Goal: Ask a question: Seek information or help from site administrators or community

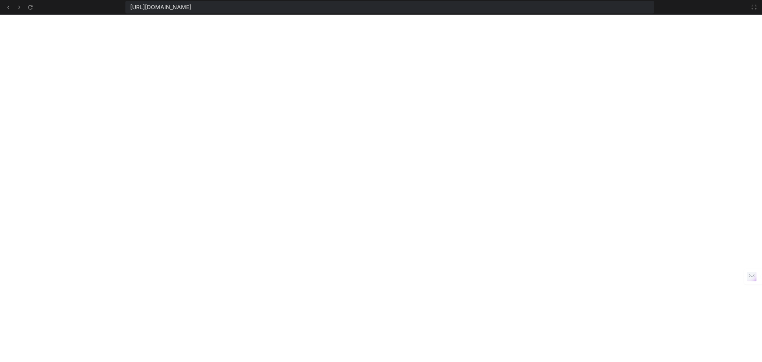
scroll to position [211, 0]
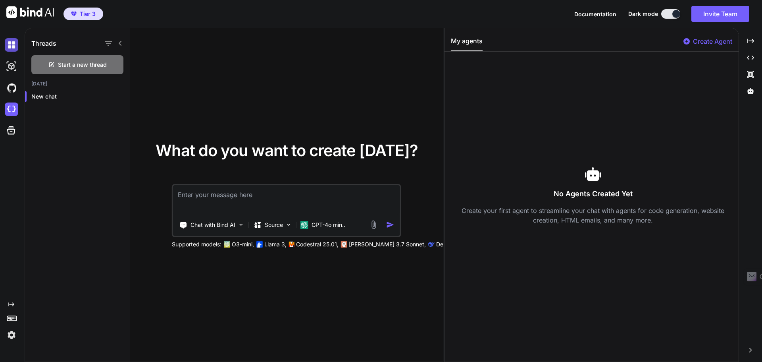
click at [14, 48] on img at bounding box center [11, 44] width 13 height 13
click at [12, 66] on img at bounding box center [11, 66] width 13 height 13
click at [12, 87] on img at bounding box center [11, 87] width 13 height 13
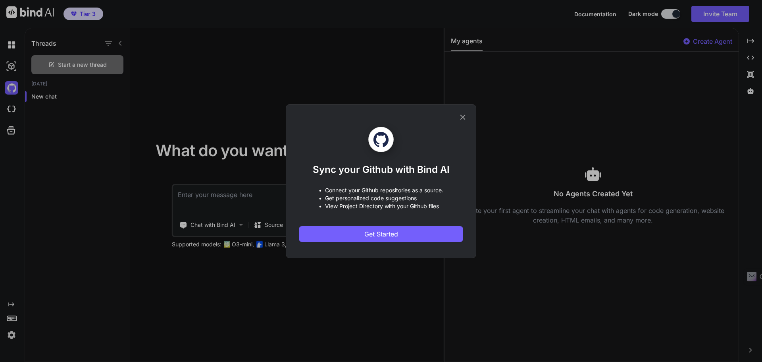
click at [13, 107] on div "Sync your Github with Bind AI • Connect your Github repositories as a source. •…" at bounding box center [381, 181] width 762 height 362
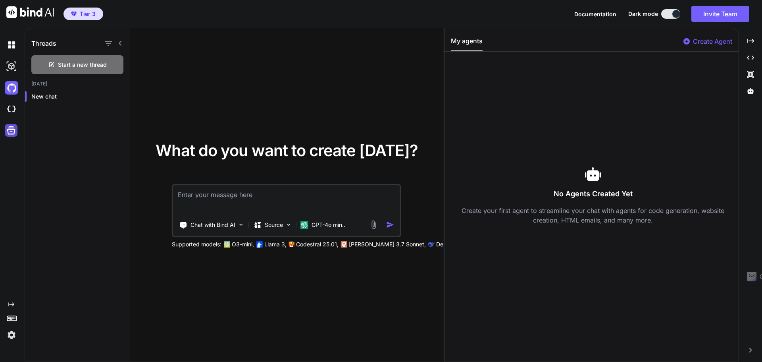
click at [12, 129] on icon at bounding box center [11, 130] width 8 height 8
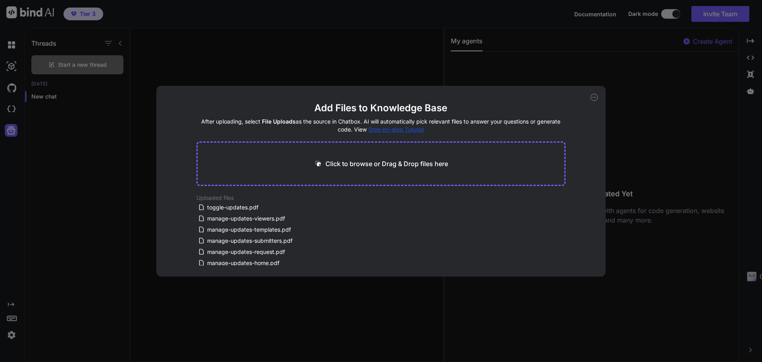
click at [76, 119] on div "Add Files to Knowledge Base After uploading, select File Uploads as the source …" at bounding box center [381, 181] width 762 height 362
type textarea "x"
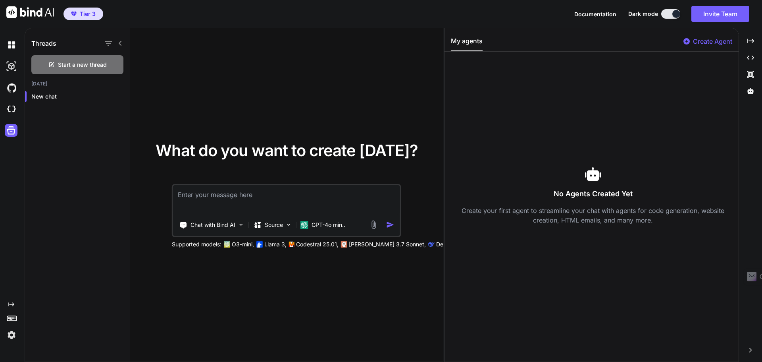
click at [667, 15] on button at bounding box center [670, 14] width 19 height 10
click at [671, 13] on button at bounding box center [670, 14] width 19 height 10
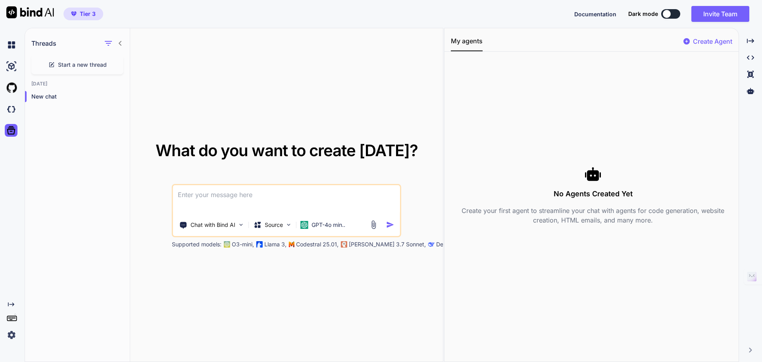
click at [672, 14] on button at bounding box center [670, 14] width 19 height 10
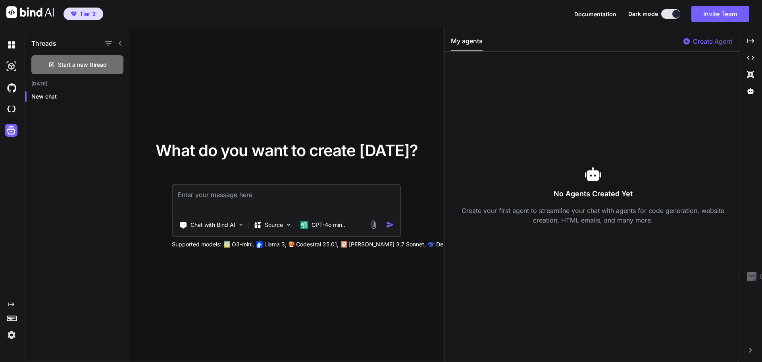
click at [27, 13] on img at bounding box center [30, 12] width 48 height 12
click at [12, 335] on img at bounding box center [11, 334] width 13 height 13
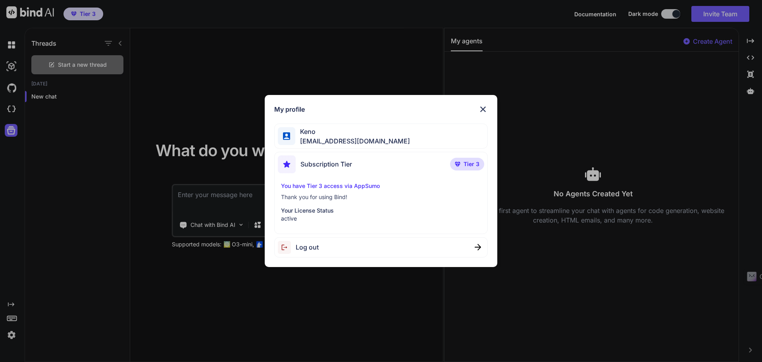
click at [354, 63] on div "My profile Keno kenoatkenoai@gmail.com Subscription Tier Tier 3 You have Tier 3…" at bounding box center [381, 181] width 762 height 362
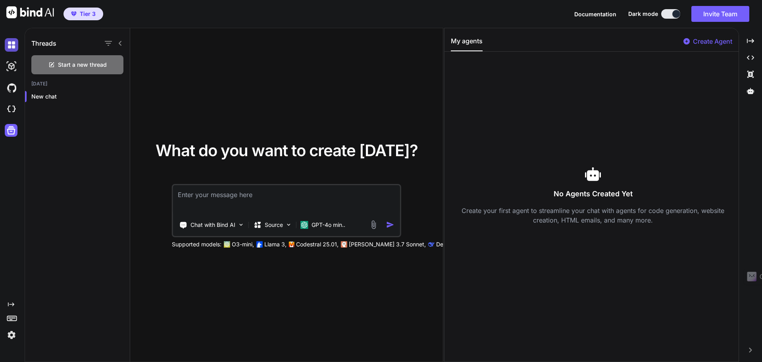
click at [10, 44] on img at bounding box center [11, 44] width 13 height 13
click at [11, 68] on img at bounding box center [11, 66] width 13 height 13
click at [13, 90] on img at bounding box center [11, 87] width 13 height 13
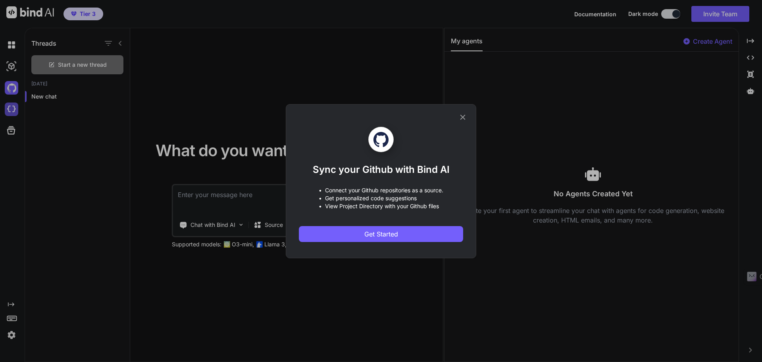
click at [10, 110] on div "Sync your Github with Bind AI • Connect your Github repositories as a source. •…" at bounding box center [381, 181] width 762 height 362
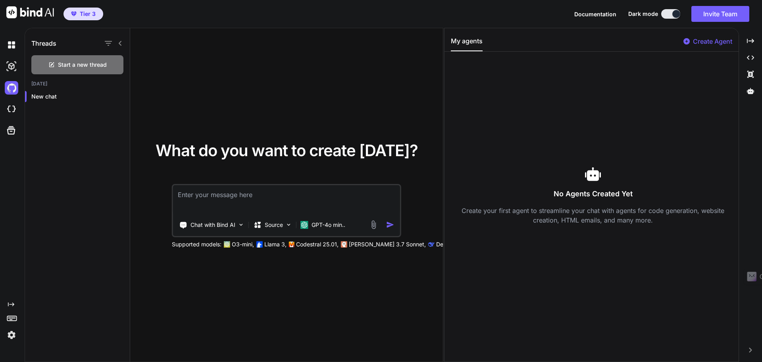
click at [119, 44] on icon at bounding box center [120, 43] width 6 height 6
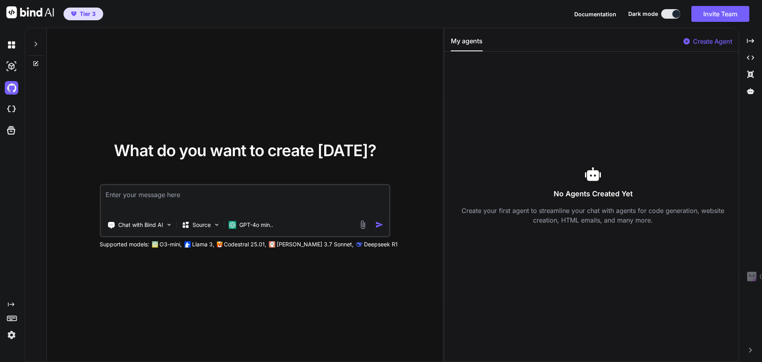
click at [37, 45] on icon at bounding box center [36, 44] width 6 height 6
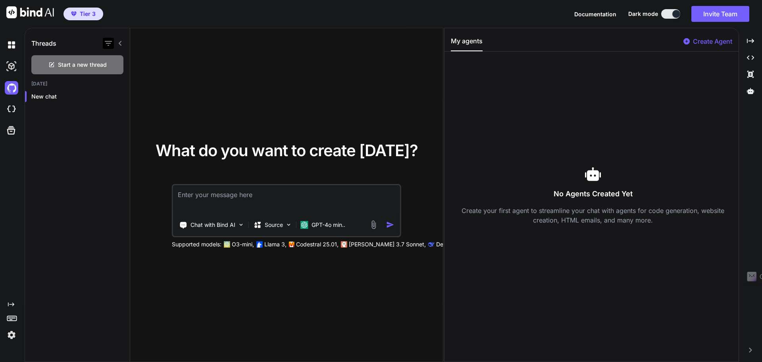
click at [106, 45] on icon "button" at bounding box center [109, 43] width 10 height 10
click at [10, 46] on img at bounding box center [11, 44] width 13 height 13
click at [28, 12] on img at bounding box center [30, 12] width 48 height 12
click at [13, 317] on rect at bounding box center [13, 316] width 1 height 1
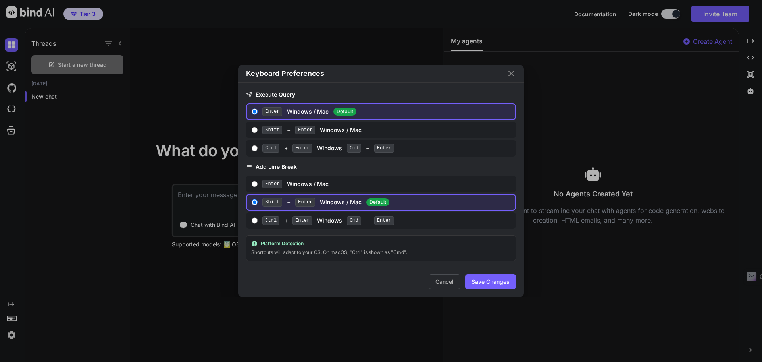
click at [13, 317] on div "Keyboard Preferences Execute Query Enter Windows / Mac Default Shift + Enter Wi…" at bounding box center [381, 181] width 762 height 362
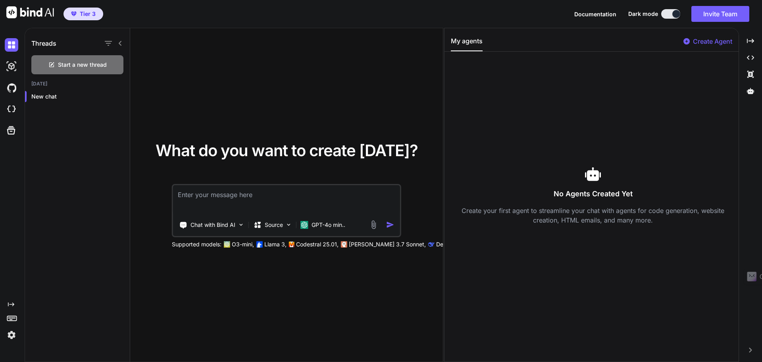
click at [10, 304] on icon at bounding box center [11, 304] width 6 height 4
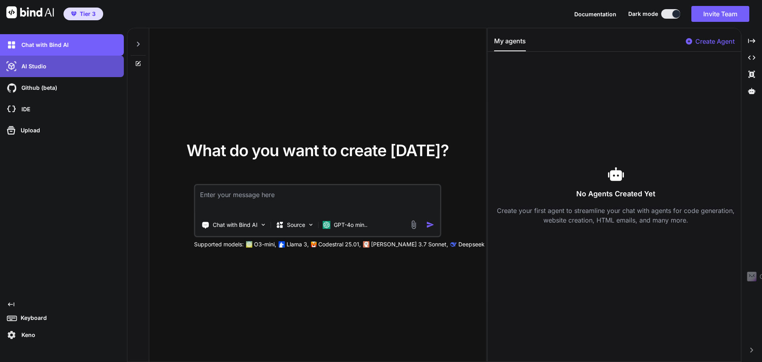
click at [36, 68] on p "AI Studio" at bounding box center [32, 66] width 28 height 8
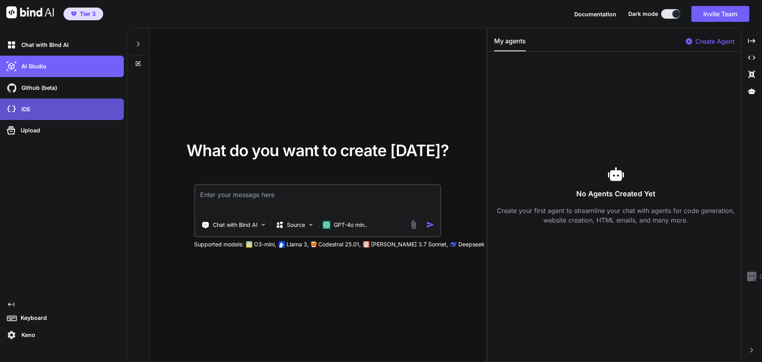
click at [27, 108] on p "IDE" at bounding box center [24, 109] width 12 height 8
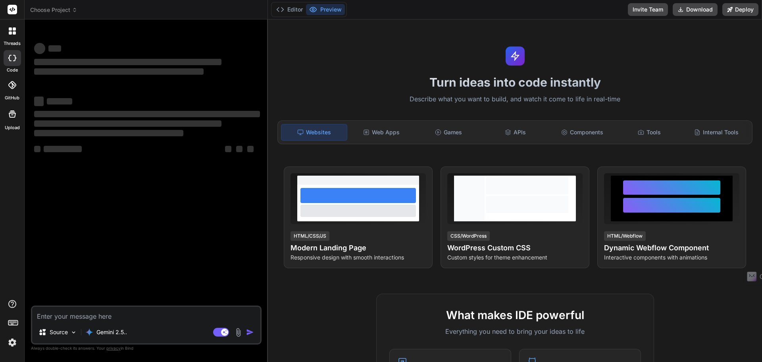
click at [330, 10] on button "Preview" at bounding box center [325, 9] width 39 height 11
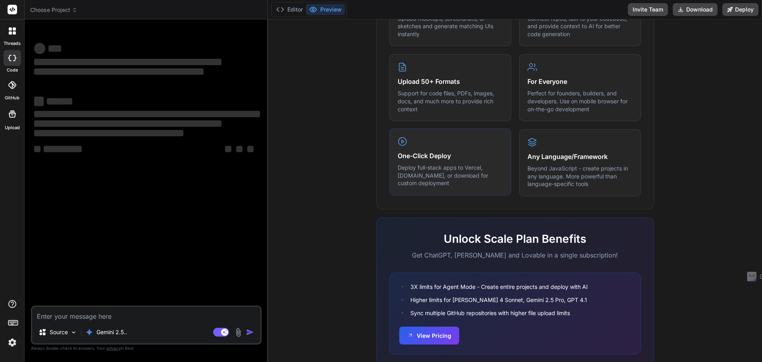
scroll to position [395, 0]
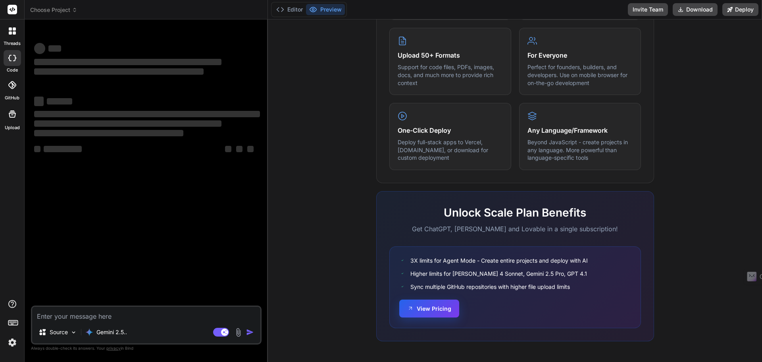
click at [430, 309] on button "View Pricing" at bounding box center [429, 308] width 60 height 18
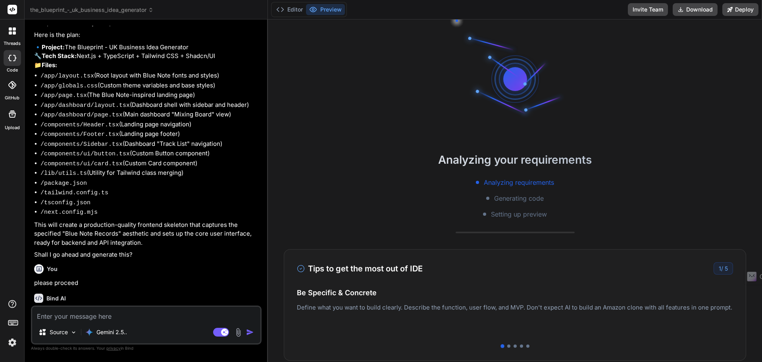
scroll to position [1528, 0]
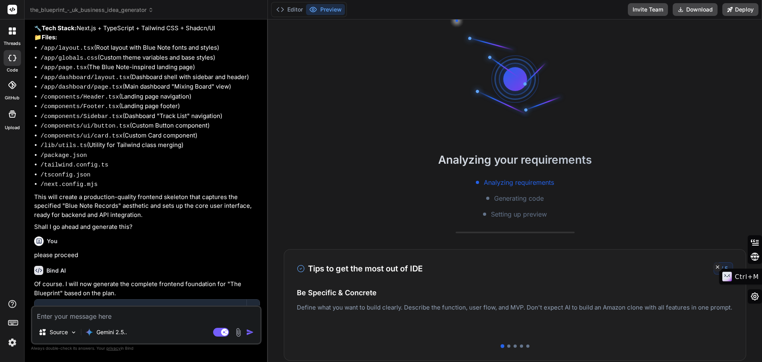
click at [720, 265] on icon at bounding box center [718, 267] width 6 height 10
click at [506, 348] on div "Tips to get the most out of IDE 1 / 5 Be Specific & Concrete Define what you wa…" at bounding box center [515, 305] width 462 height 112
click at [519, 324] on p "Deploy your Next.js and React projects to Vercel. For Node.js backend, deploy t…" at bounding box center [515, 319] width 436 height 19
click at [725, 270] on span "5" at bounding box center [726, 268] width 3 height 7
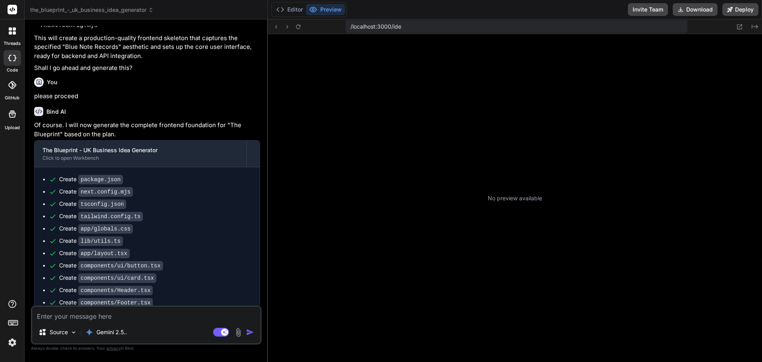
scroll to position [75, 0]
type textarea "x"
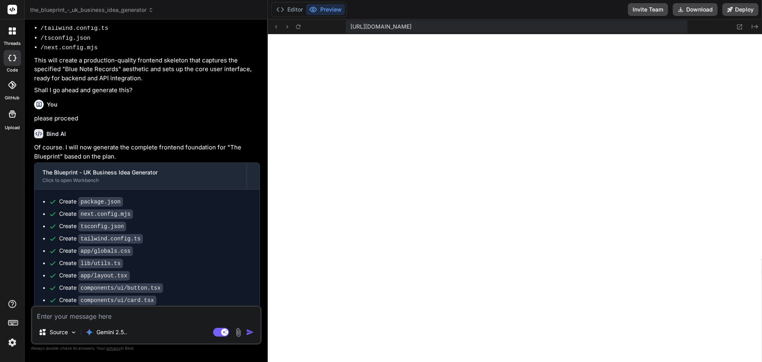
scroll to position [121, 0]
click at [298, 29] on icon at bounding box center [298, 26] width 4 height 4
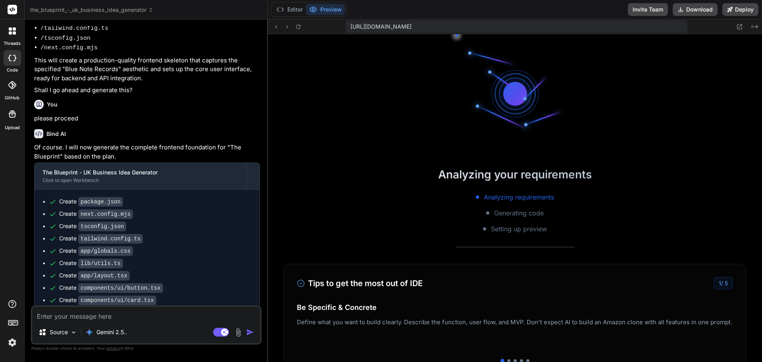
scroll to position [136, 0]
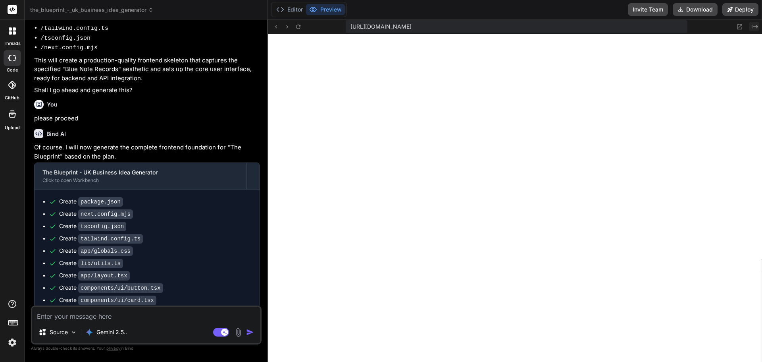
click at [752, 30] on button "Created with Pixso." at bounding box center [754, 27] width 10 height 10
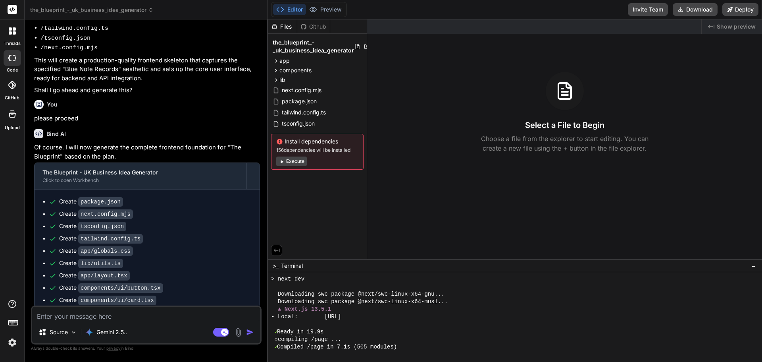
click at [746, 28] on span "Show preview" at bounding box center [736, 27] width 39 height 8
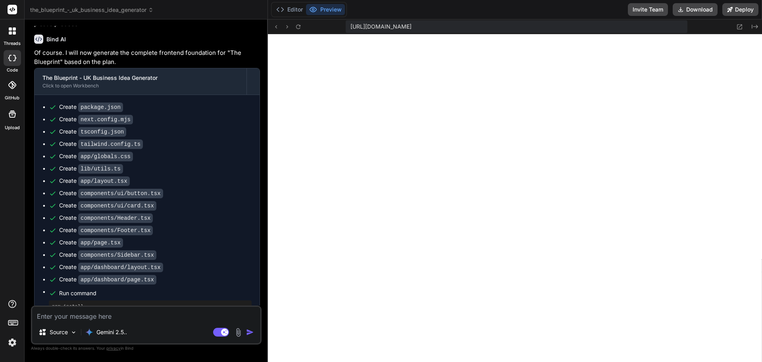
scroll to position [1784, 0]
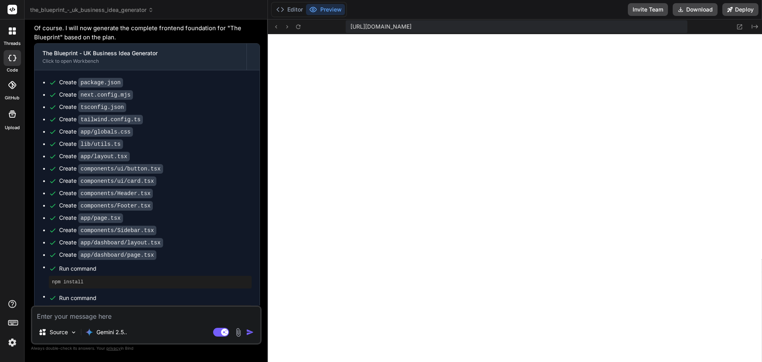
click at [124, 314] on textarea at bounding box center [146, 313] width 228 height 14
type textarea "w"
type textarea "x"
type textarea "wh"
type textarea "x"
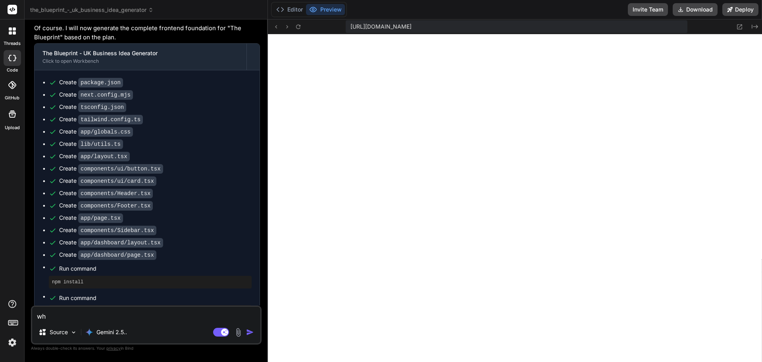
type textarea "wha"
type textarea "x"
type textarea "what"
type textarea "x"
type textarea "what"
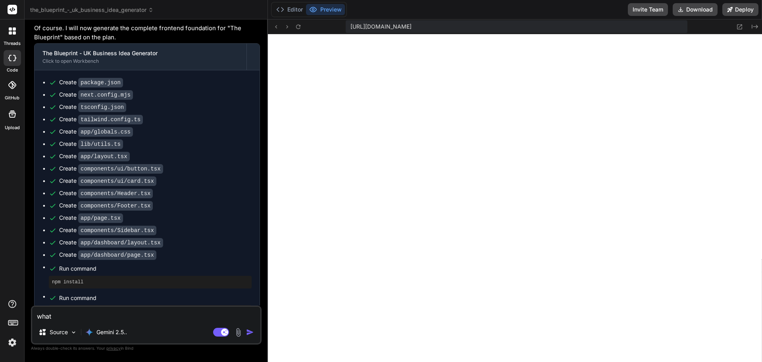
type textarea "x"
type textarea "what i"
type textarea "x"
type textarea "what is"
type textarea "x"
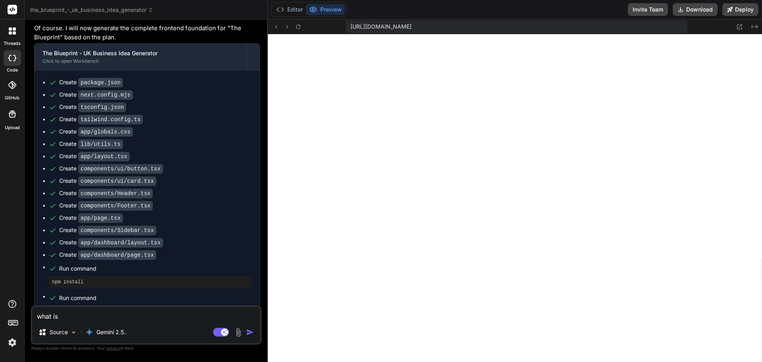
type textarea "what is"
type textarea "x"
type textarea "what is t"
type textarea "x"
type textarea "what is th"
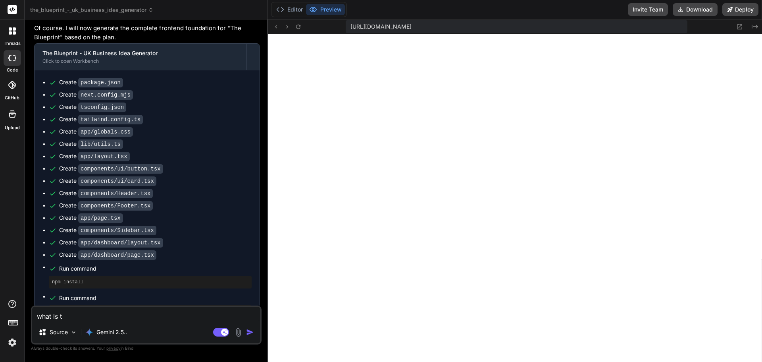
type textarea "x"
type textarea "what is the"
type textarea "x"
type textarea "what is the"
type textarea "x"
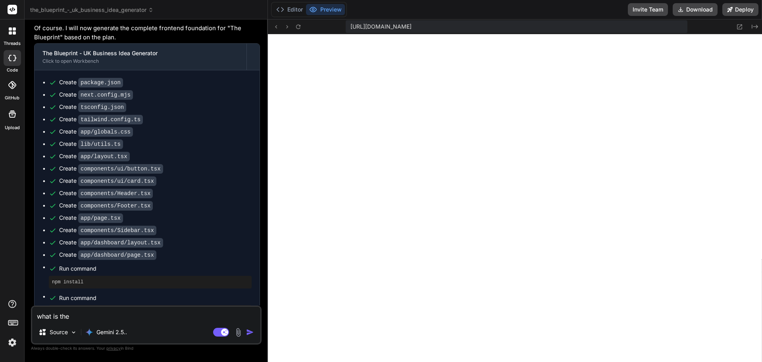
type textarea "what is the n"
type textarea "x"
type textarea "what is the ne"
type textarea "x"
type textarea "what is the nex"
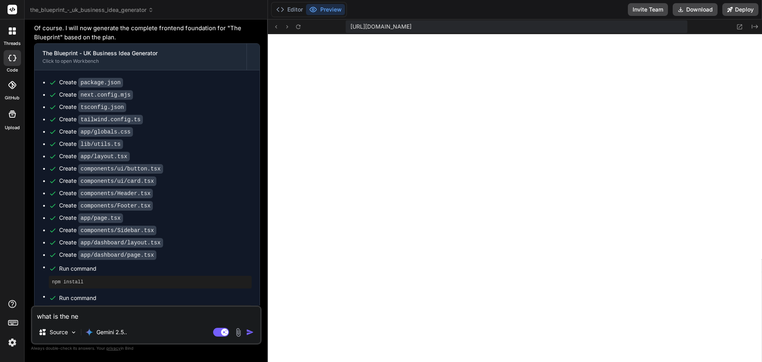
type textarea "x"
type textarea "what is the next"
type textarea "x"
type textarea "what is the next"
type textarea "x"
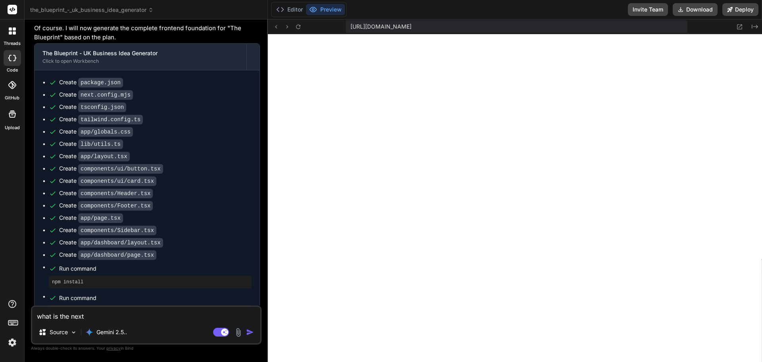
type textarea "what is the next s"
type textarea "x"
type textarea "what is the next se"
type textarea "x"
type textarea "what is the next sep"
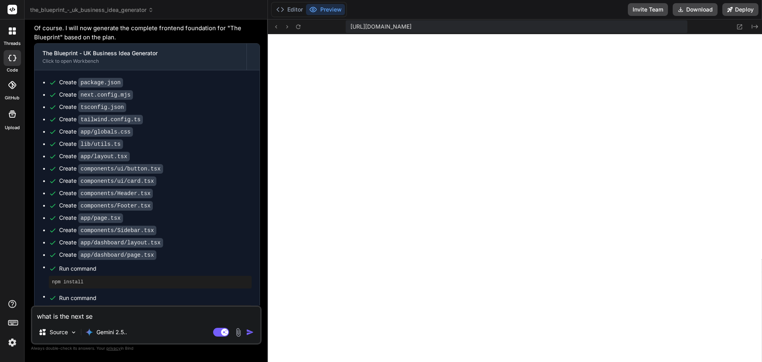
type textarea "x"
type textarea "what is the next se"
type textarea "x"
type textarea "what is the next s"
type textarea "x"
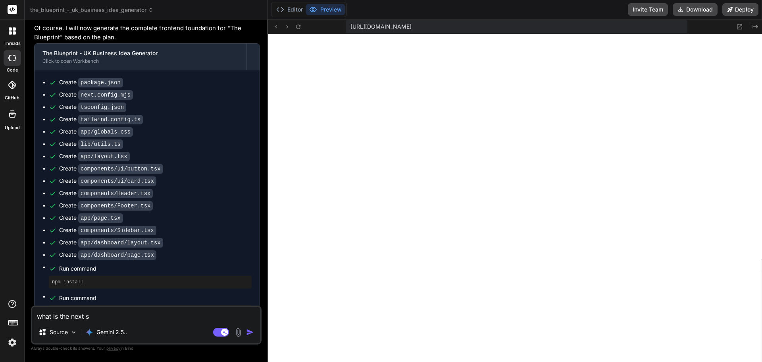
type textarea "what is the next st"
type textarea "x"
type textarea "what is the next ste"
type textarea "x"
type textarea "what is the next step"
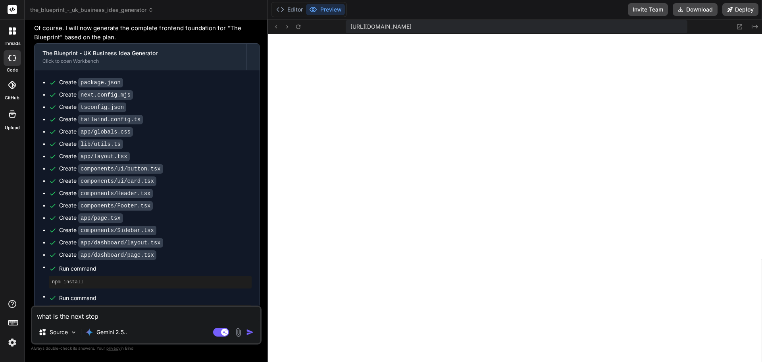
type textarea "x"
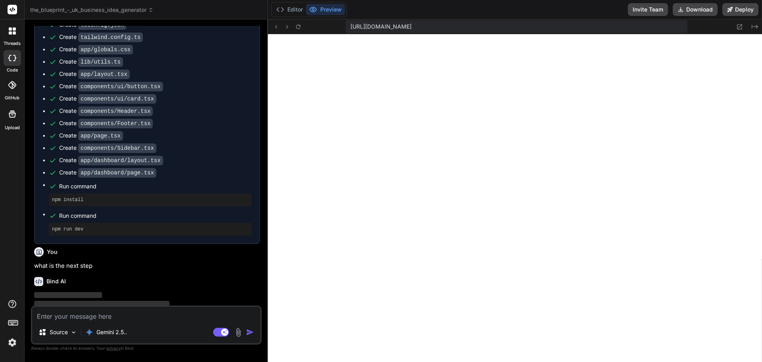
scroll to position [1866, 0]
type textarea "x"
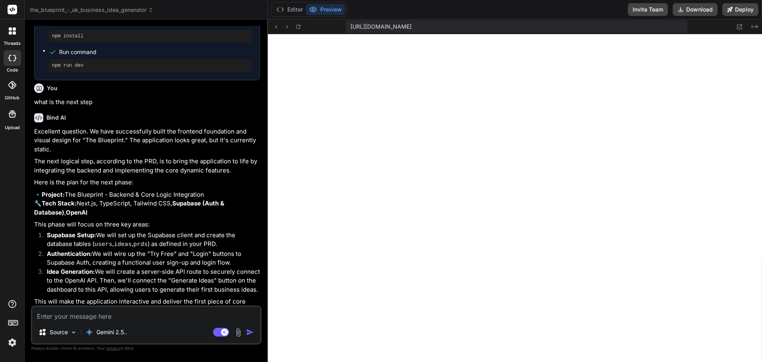
scroll to position [2031, 0]
click at [89, 314] on textarea at bounding box center [146, 313] width 228 height 14
paste textarea "At issue here is you haven't given me the visual look that I'm looking for. No …"
type textarea "At issue here is you haven't given me the visual look that I'm looking for. No …"
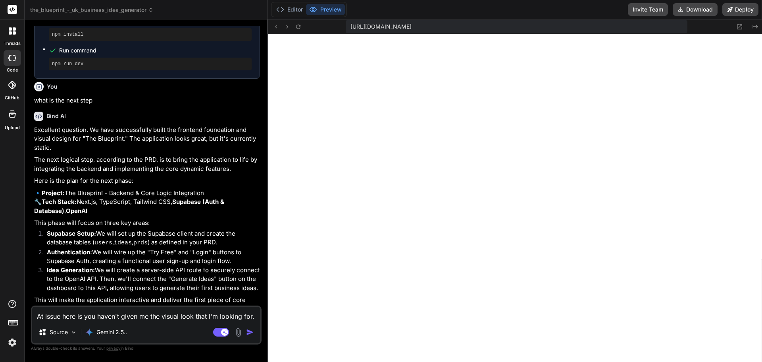
type textarea "x"
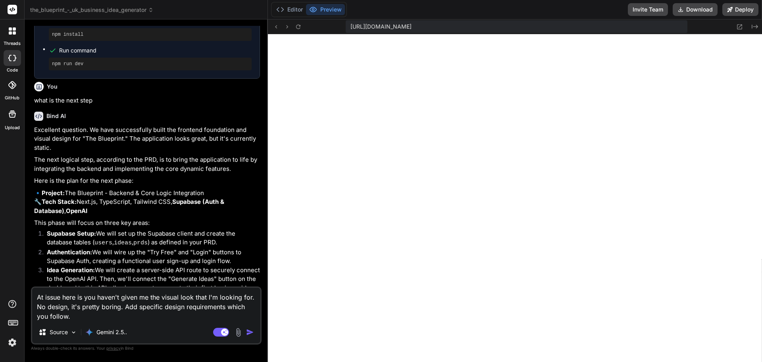
click at [84, 298] on textarea "At issue here is you haven't given me the visual look that I'm looking for. No …" at bounding box center [146, 303] width 228 height 33
type textarea "At issue here isyou haven't given me the visual look that I'm looking for. No d…"
type textarea "x"
type textarea "At issue here iyou haven't given me the visual look that I'm looking for. No de…"
type textarea "x"
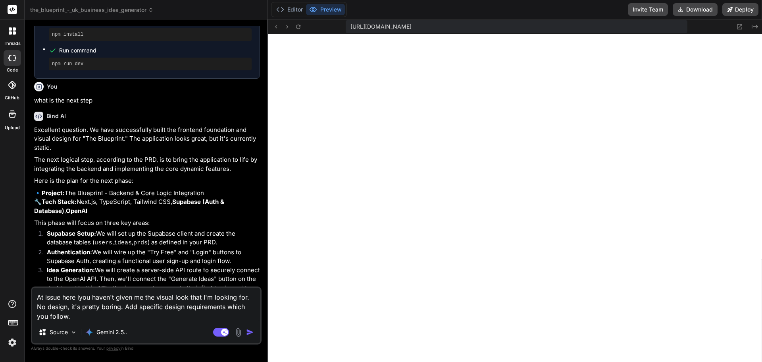
type textarea "At issue here you haven't given me the visual look that I'm looking for. No des…"
type textarea "x"
type textarea "At issue hereyou haven't given me the visual look that I'm looking for. No desi…"
type textarea "x"
type textarea "At issue heryou haven't given me the visual look that I'm looking for. No desig…"
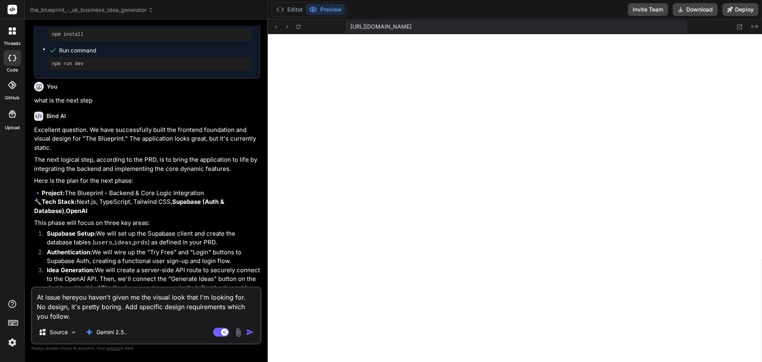
type textarea "x"
type textarea "At issue heyou haven't given me the visual look that I'm looking for. No design…"
type textarea "x"
type textarea "At issue hyou haven't given me the visual look that I'm looking for. No design,…"
type textarea "x"
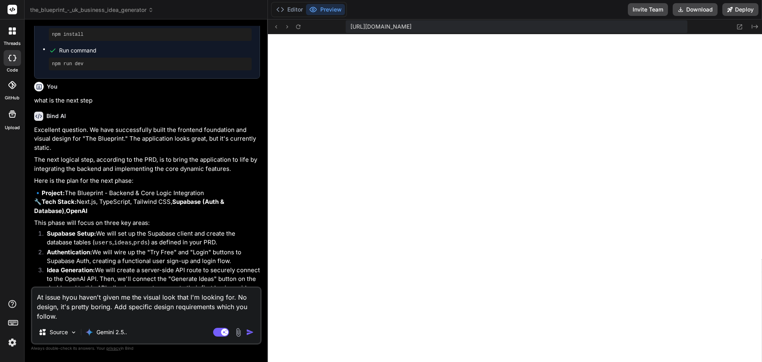
type textarea "At issue you haven't given me the visual look that I'm looking for. No design, …"
type textarea "x"
type textarea "At issueyou haven't given me the visual look that I'm looking for. No design, i…"
type textarea "x"
type textarea "At issuyou haven't given me the visual look that I'm looking for. No design, it…"
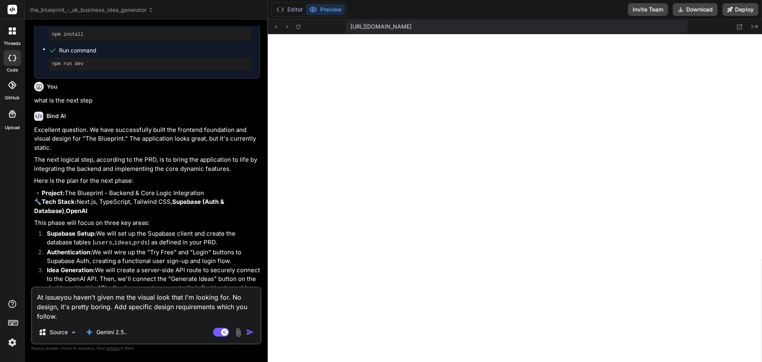
type textarea "x"
type textarea "At issyou haven't given me the visual look that I'm looking for. No design, it'…"
type textarea "x"
type textarea "At isyou haven't given me the visual look that I'm looking for. No design, it's…"
type textarea "x"
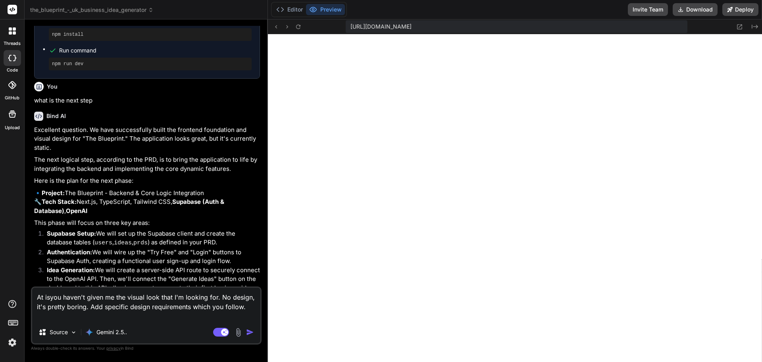
type textarea "At iyou haven't given me the visual look that I'm looking for. No design, it's …"
type textarea "x"
type textarea "At you haven't given me the visual look that I'm looking for. No design, it's p…"
type textarea "x"
type textarea "Atyou haven't given me the visual look that I'm looking for. No design, it's pr…"
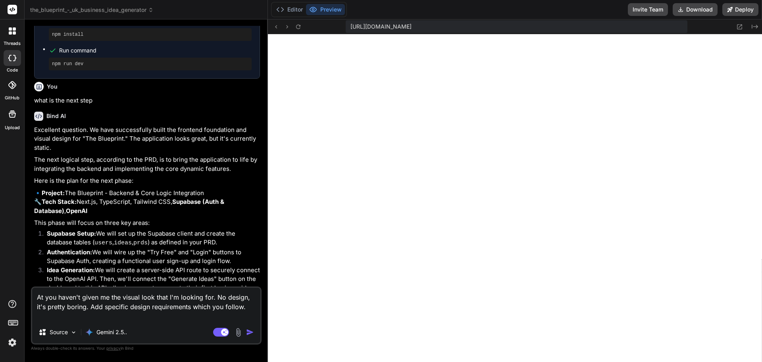
type textarea "x"
type textarea "Ayou haven't given me the visual look that I'm looking for. No design, it's pre…"
type textarea "x"
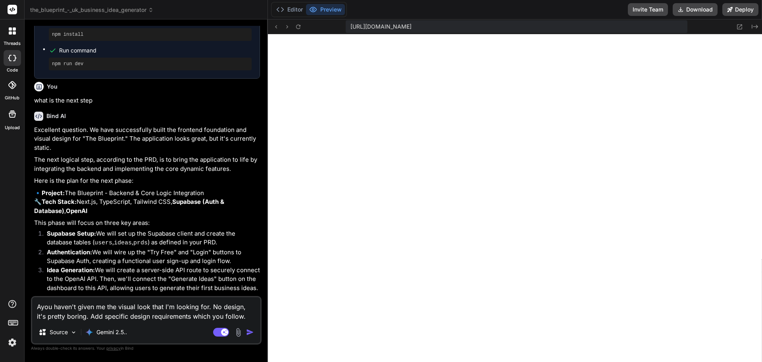
type textarea "you haven't given me the visual look that I'm looking for. No design, it's pret…"
type textarea "x"
drag, startPoint x: 206, startPoint y: 307, endPoint x: 239, endPoint y: 314, distance: 33.3
click at [239, 314] on textarea "you haven't given me the visual look that I'm looking for. No design, it's pret…" at bounding box center [146, 309] width 228 height 24
type textarea "you haven't given me the visual look that I'm looking for."
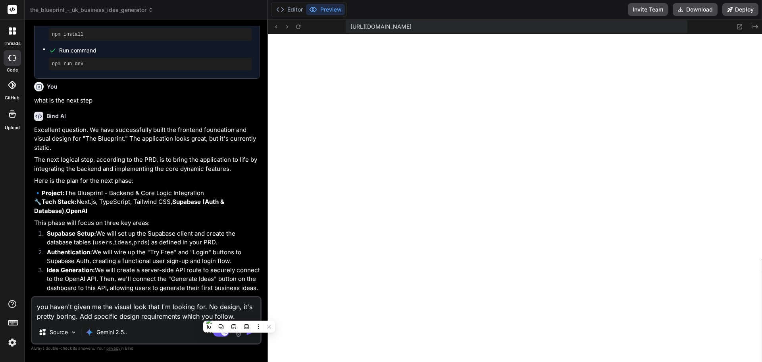
type textarea "x"
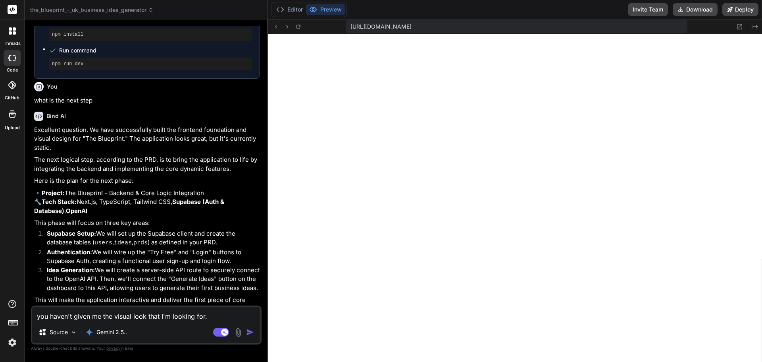
paste textarea "The PRD contains a design look and feel, but we haven't followed this. And you …"
type textarea "you haven't given me the visual look that I'm looking for. The PRD contains a d…"
type textarea "x"
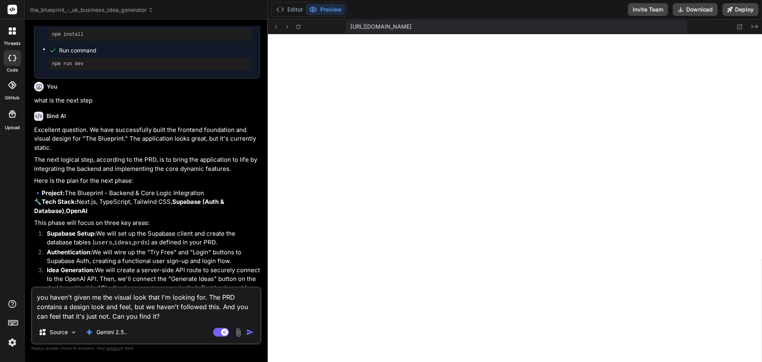
drag, startPoint x: 221, startPoint y: 306, endPoint x: 222, endPoint y: 317, distance: 11.2
click at [222, 317] on textarea "you haven't given me the visual look that I'm looking for. The PRD contains a d…" at bounding box center [146, 303] width 228 height 33
type textarea "you haven't given me the visual look that I'm looking for. The PRD contains a d…"
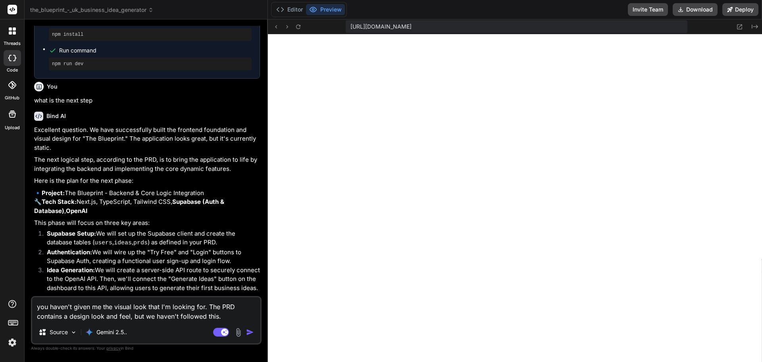
type textarea "x"
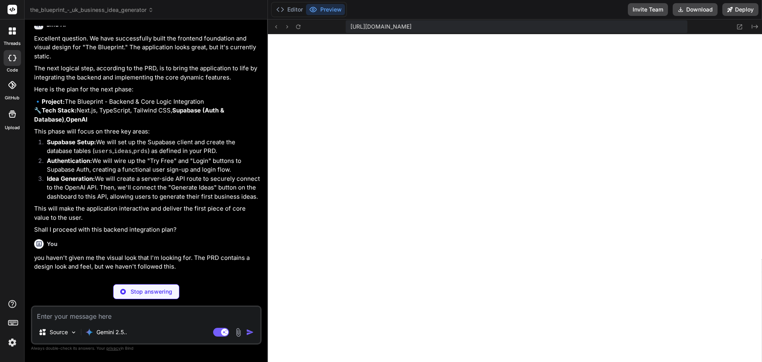
scroll to position [2122, 0]
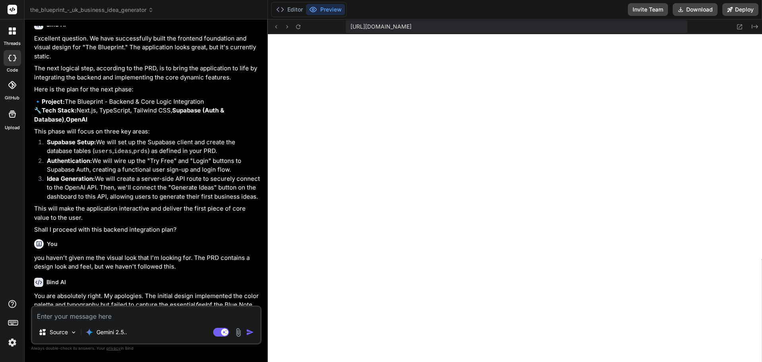
type textarea "x"
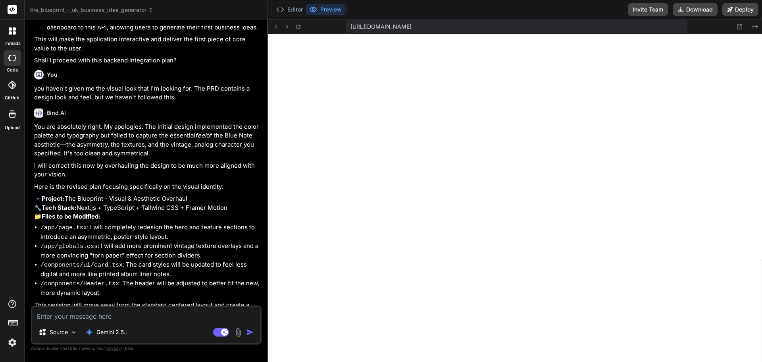
scroll to position [2302, 0]
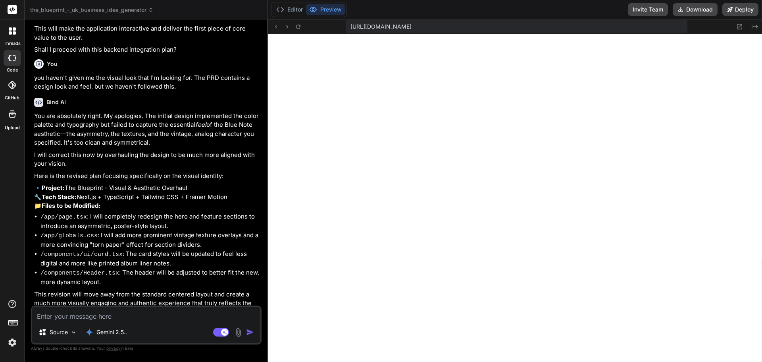
type textarea "p"
type textarea "x"
type textarea "pl"
type textarea "x"
type textarea "ple"
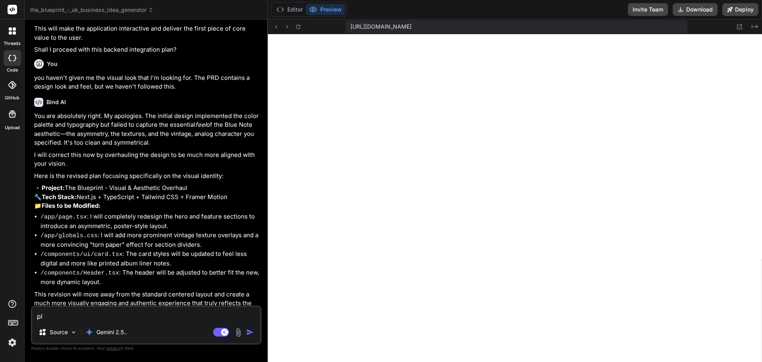
type textarea "x"
type textarea "plea"
type textarea "x"
type textarea "pleas"
type textarea "x"
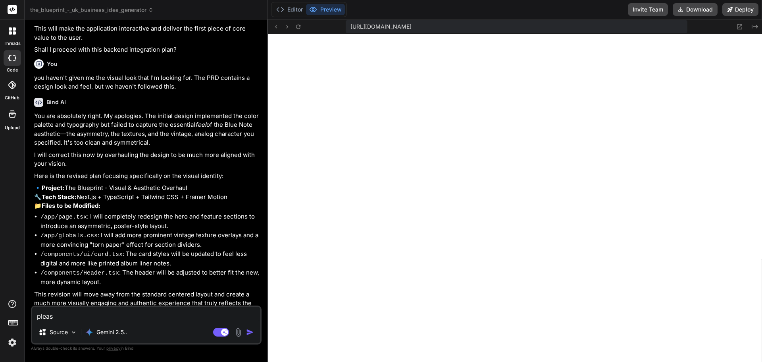
type textarea "please"
type textarea "x"
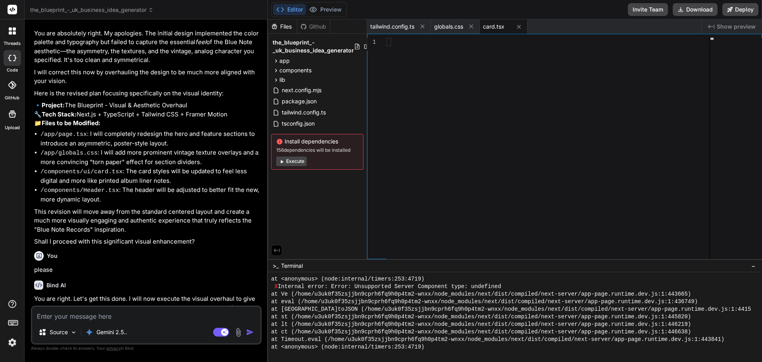
scroll to position [716, 0]
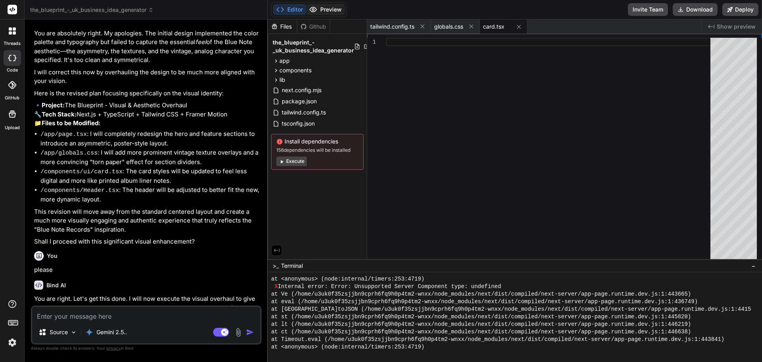
click at [323, 12] on button "Preview" at bounding box center [325, 9] width 39 height 11
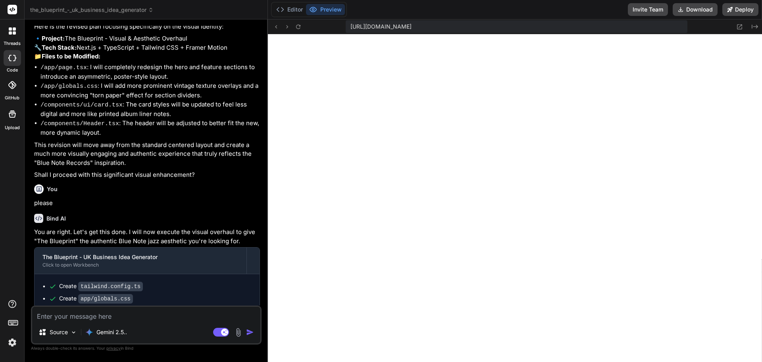
scroll to position [2465, 0]
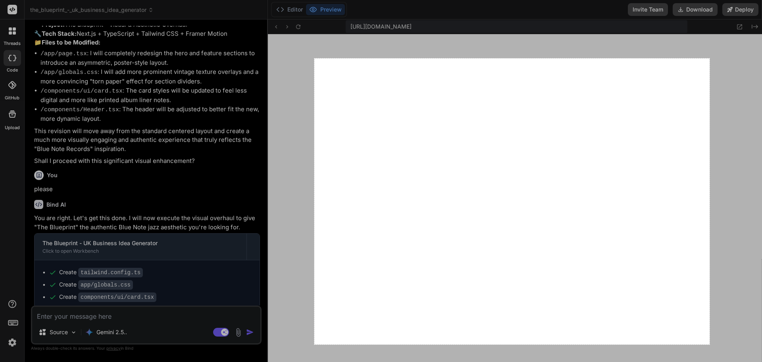
drag, startPoint x: 314, startPoint y: 58, endPoint x: 710, endPoint y: 344, distance: 487.7
click at [710, 344] on div "996 X 720" at bounding box center [381, 181] width 762 height 362
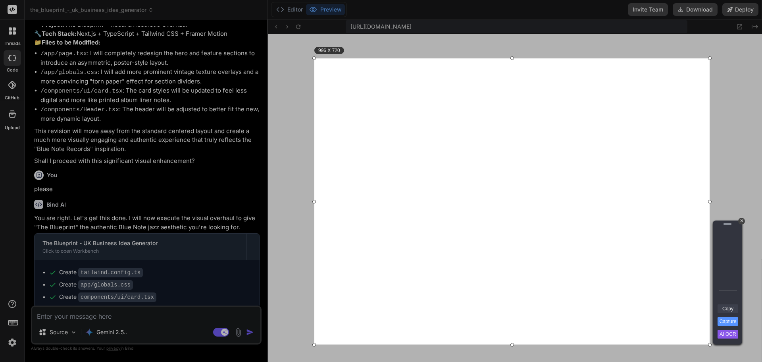
click at [727, 308] on link "Copy" at bounding box center [727, 308] width 21 height 9
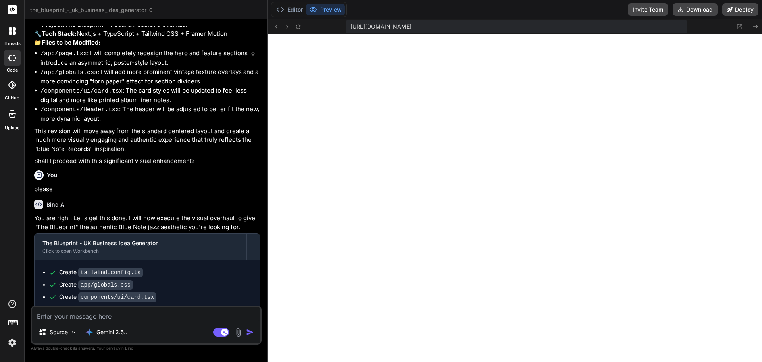
click at [119, 315] on textarea at bounding box center [146, 313] width 228 height 14
click at [72, 333] on img at bounding box center [73, 332] width 7 height 7
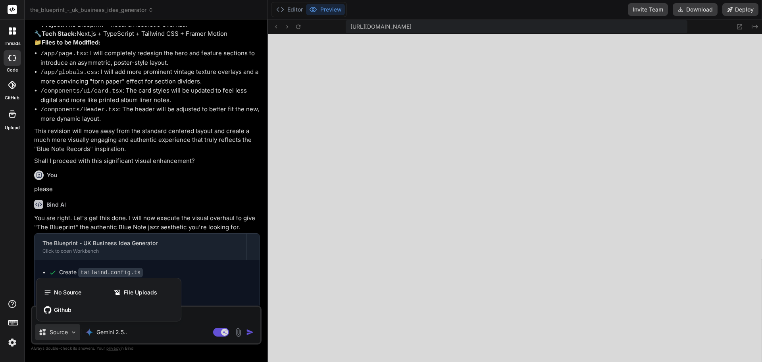
click at [308, 258] on div at bounding box center [381, 181] width 762 height 362
type textarea "x"
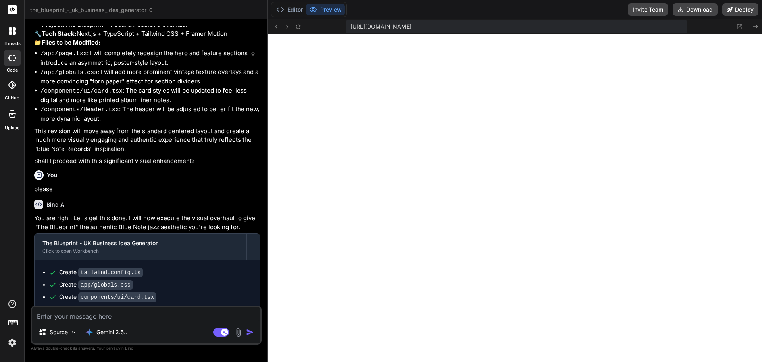
click at [86, 317] on textarea at bounding box center [146, 313] width 228 height 14
type textarea "p"
type textarea "x"
type textarea "pl"
type textarea "x"
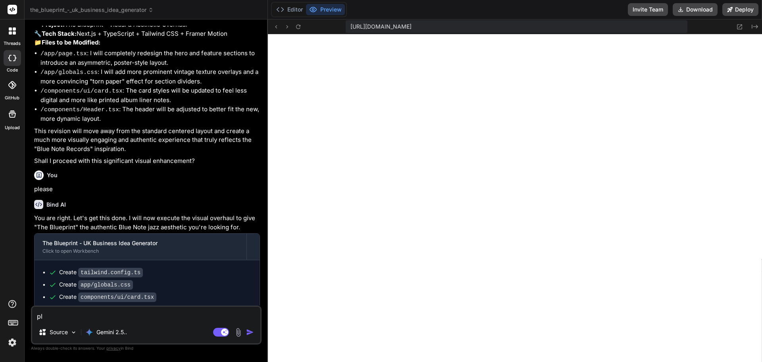
type textarea "ple"
type textarea "x"
type textarea "plea"
type textarea "x"
type textarea "pleas"
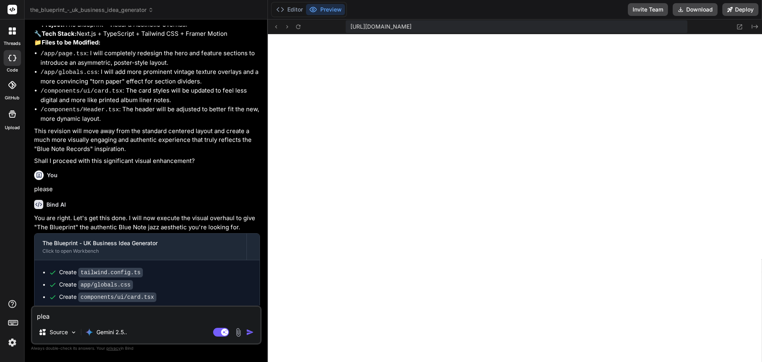
type textarea "x"
type textarea "please"
type textarea "x"
type textarea "please"
type textarea "x"
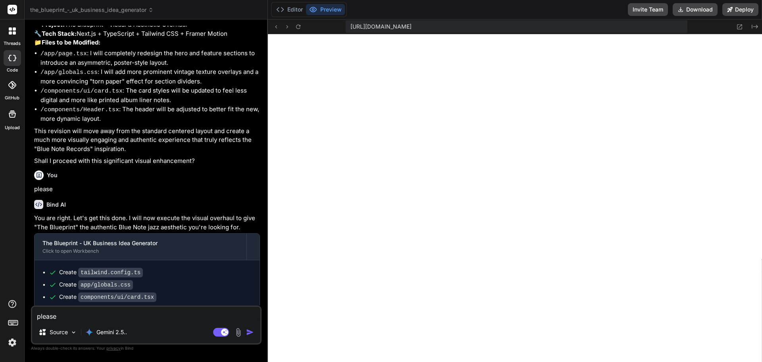
type textarea "please r"
type textarea "x"
type textarea "please re"
type textarea "x"
type textarea "please res"
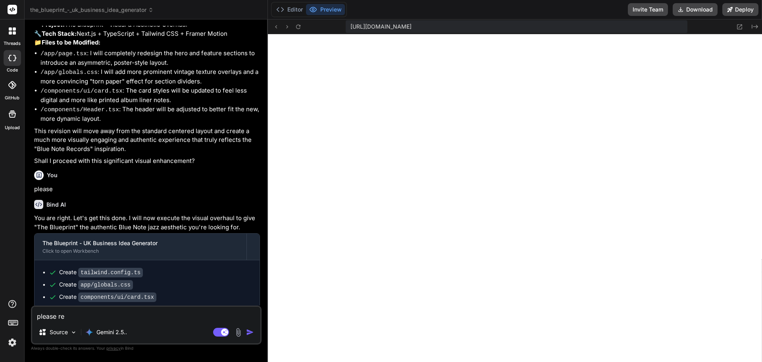
type textarea "x"
type textarea "please reso"
type textarea "x"
type textarea "please resol"
type textarea "x"
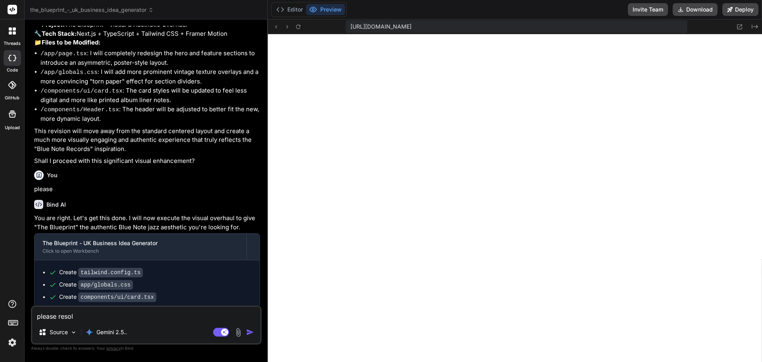
type textarea "please resolv"
type textarea "x"
type textarea "please resolve"
type textarea "x"
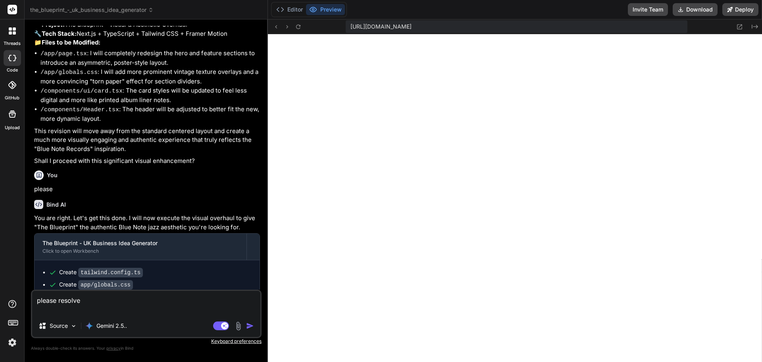
paste textarea "1 of 1 unhandled error Unhandled Runtime Error Error: Unsupported Server Compon…"
type textarea "please resolve 1 of 1 unhandled error Unhandled Runtime Error Error: Unsupporte…"
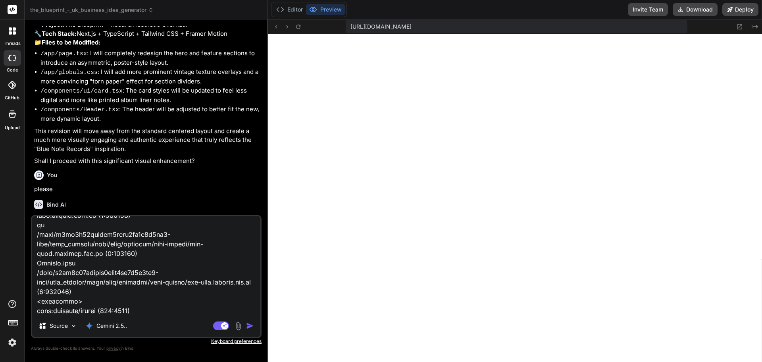
type textarea "x"
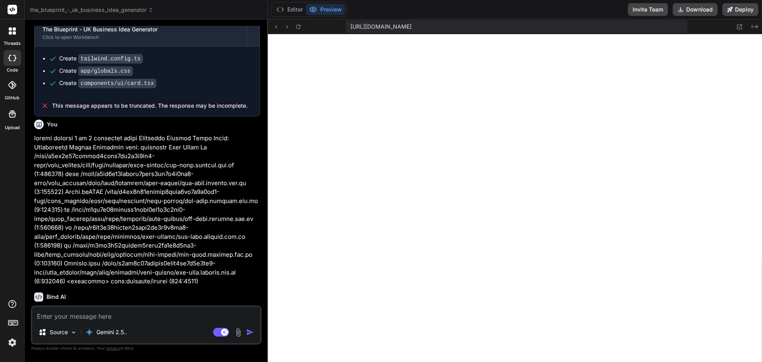
scroll to position [2690, 0]
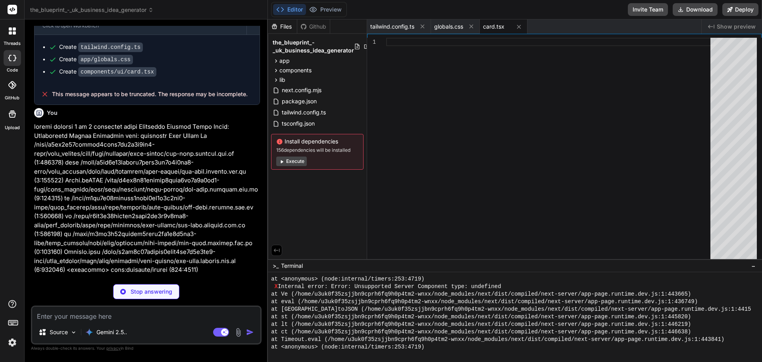
type textarea "x"
type textarea "</header> ) }"
type textarea "x"
type textarea "</main> <Footer /> </div> ); }"
type textarea "x"
